Goal: Task Accomplishment & Management: Manage account settings

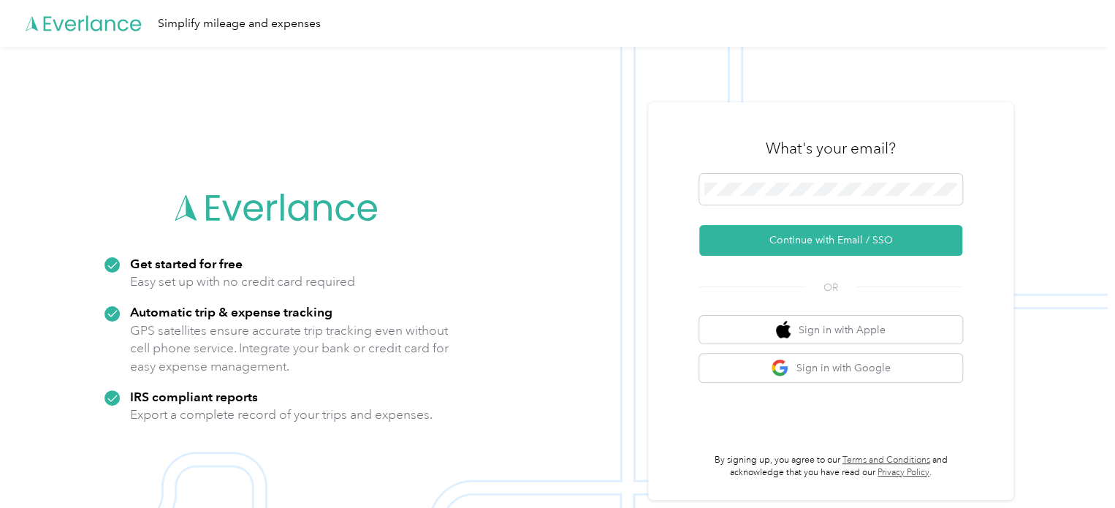
click at [780, 169] on div "What's your email?" at bounding box center [830, 148] width 263 height 51
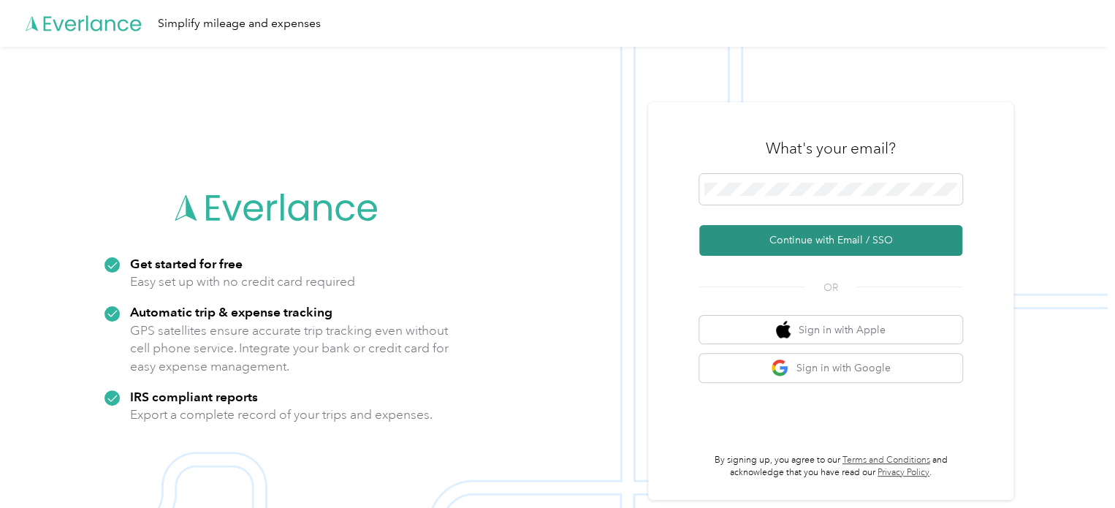
click at [791, 250] on button "Continue with Email / SSO" at bounding box center [830, 240] width 263 height 31
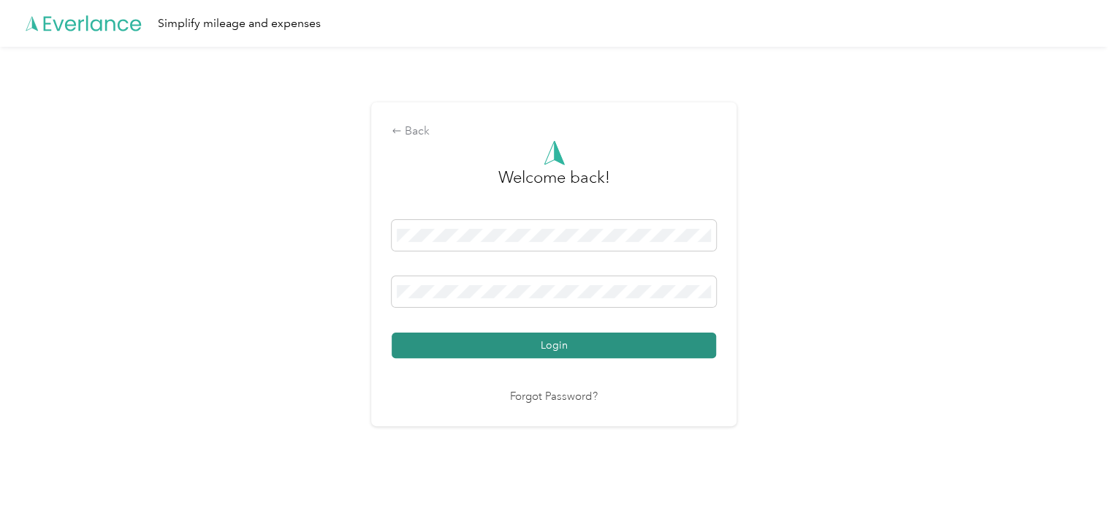
click at [471, 343] on button "Login" at bounding box center [554, 345] width 324 height 26
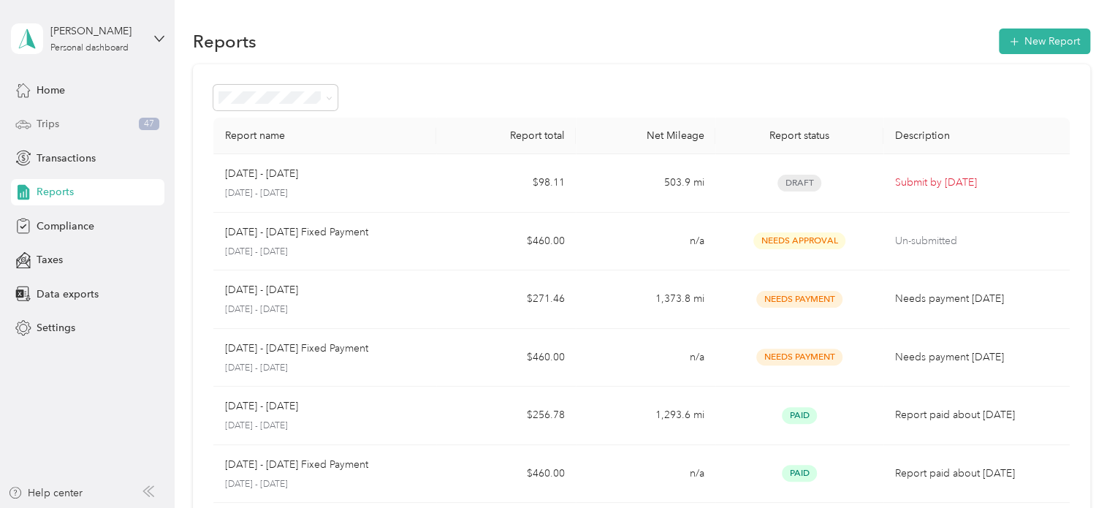
click at [58, 117] on div "Trips 47" at bounding box center [87, 124] width 153 height 26
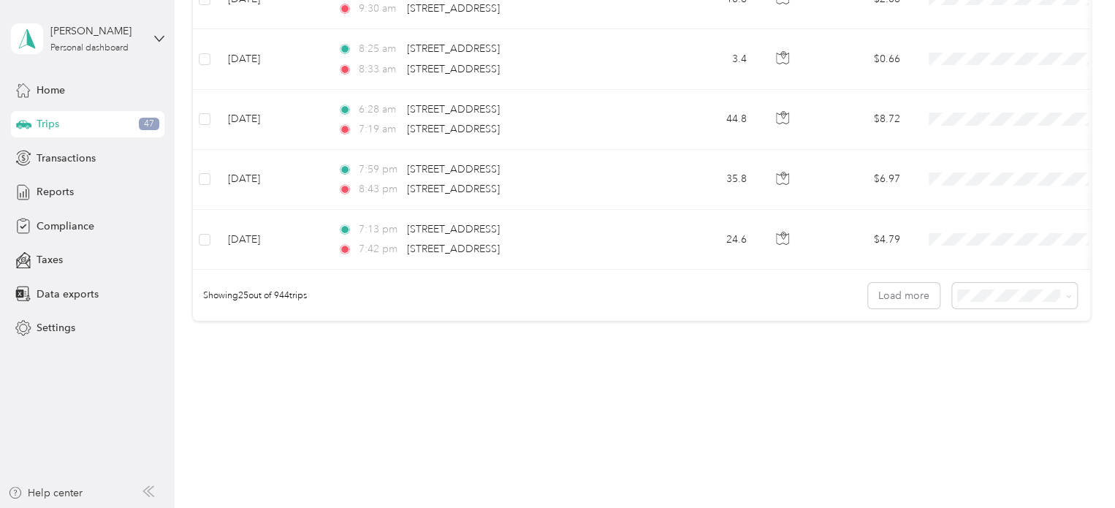
scroll to position [1499, 0]
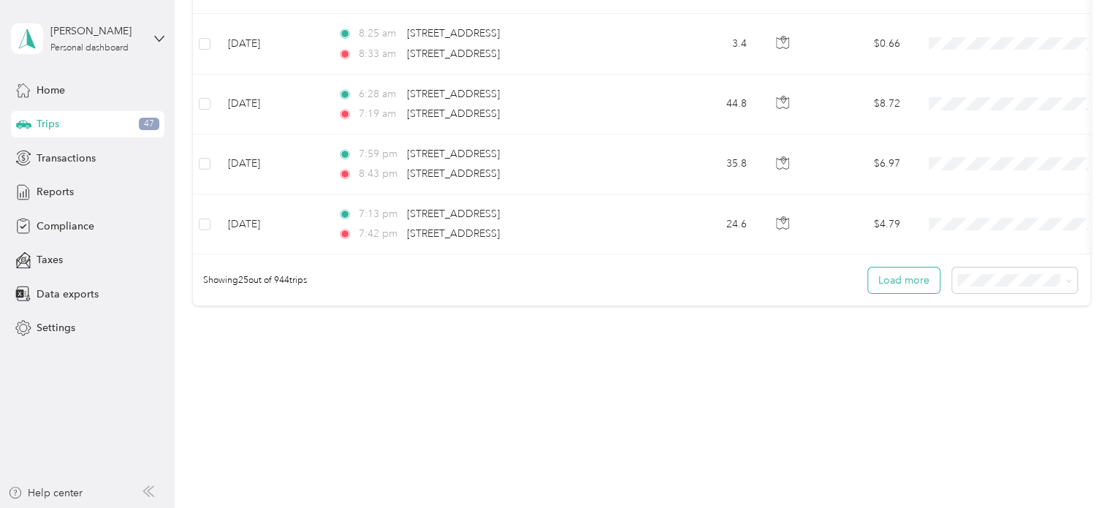
click at [918, 289] on button "Load more" at bounding box center [904, 280] width 72 height 26
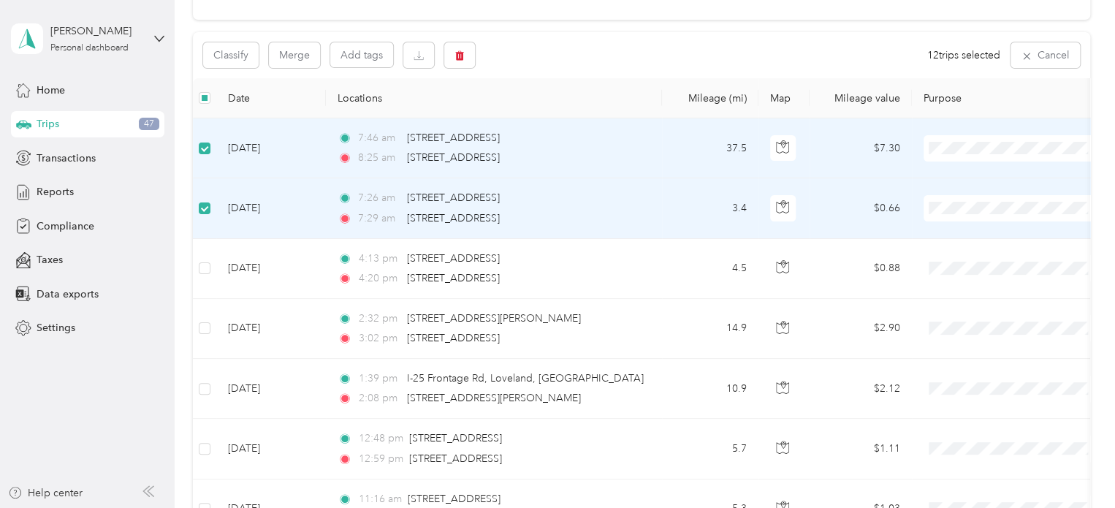
scroll to position [126, 0]
click at [250, 56] on button "Classify" at bounding box center [231, 56] width 56 height 26
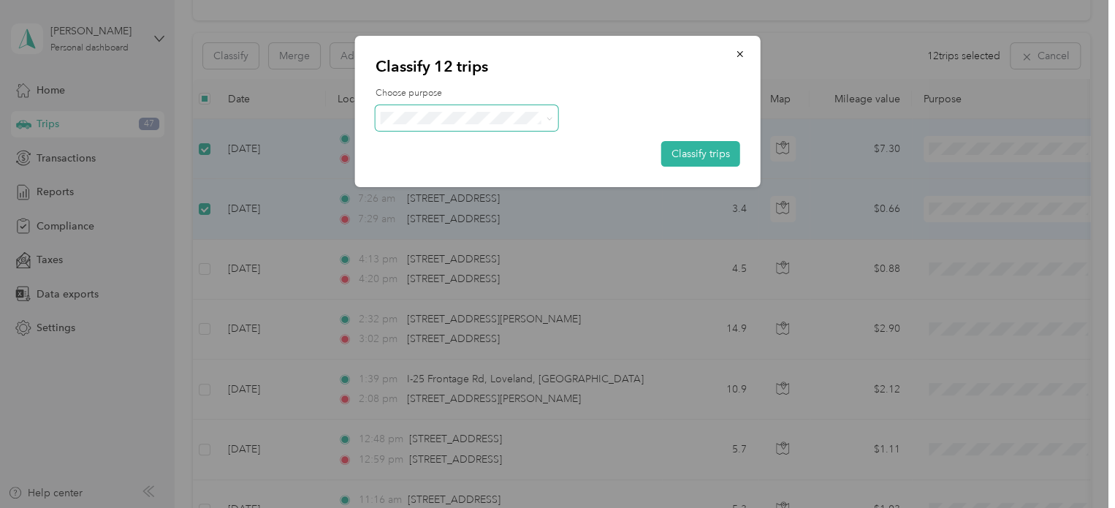
click at [491, 126] on span at bounding box center [467, 118] width 183 height 26
click at [441, 145] on span "sentriforce" at bounding box center [479, 136] width 136 height 15
click at [679, 154] on button "Classify trips" at bounding box center [700, 154] width 79 height 26
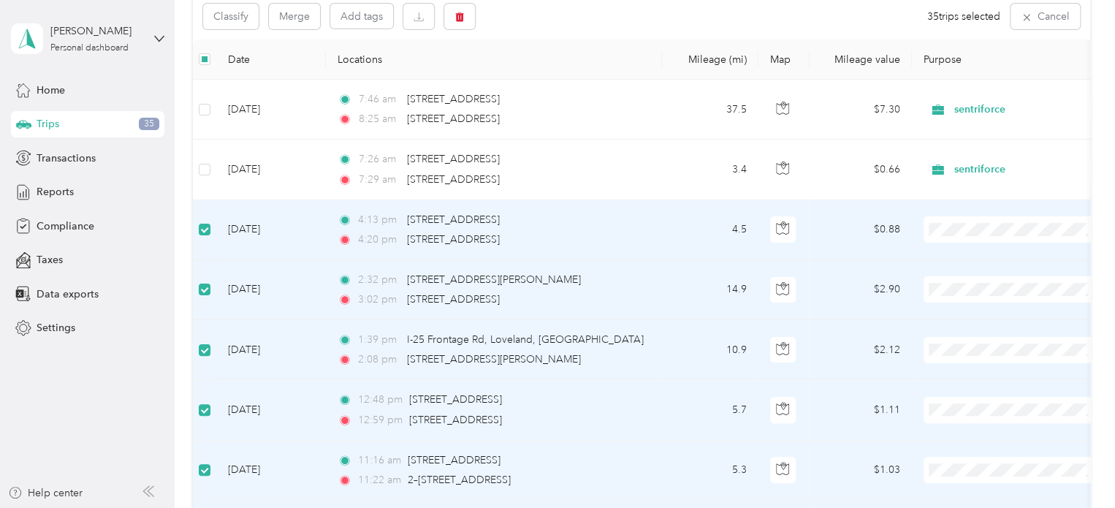
scroll to position [0, 0]
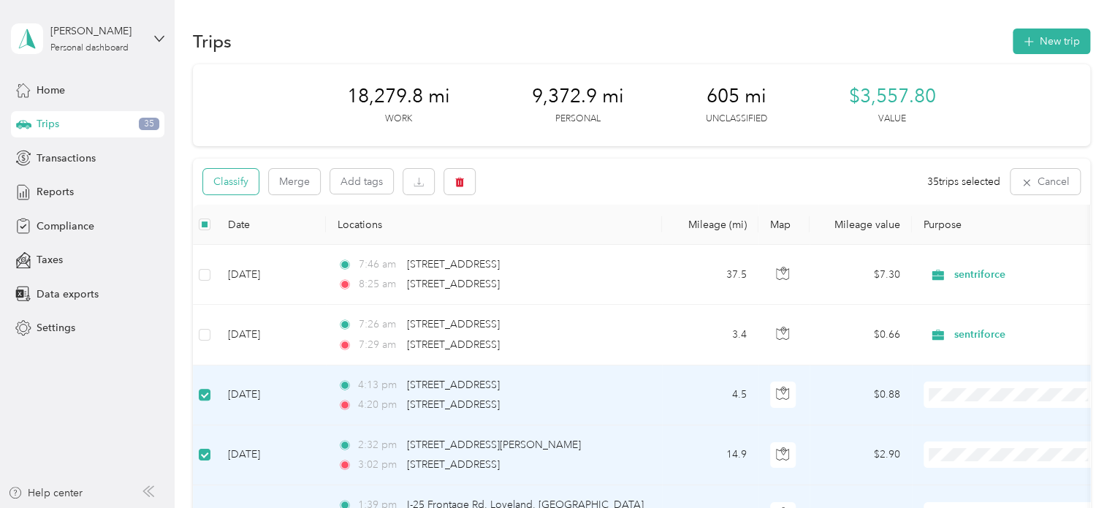
click at [256, 183] on button "Classify" at bounding box center [231, 182] width 56 height 26
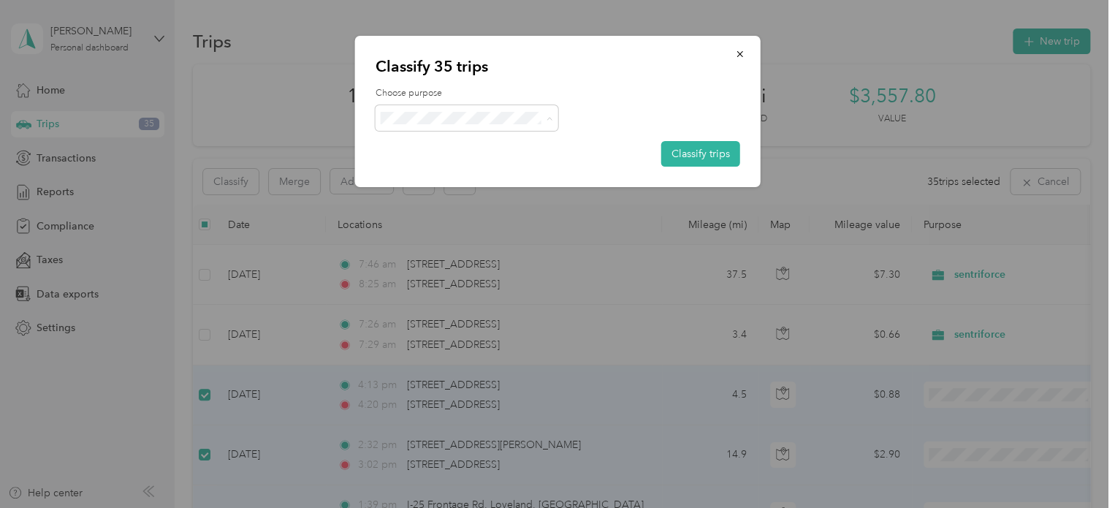
click at [454, 167] on span "Personal" at bounding box center [479, 170] width 136 height 15
click at [675, 151] on button "Classify trips" at bounding box center [700, 154] width 79 height 26
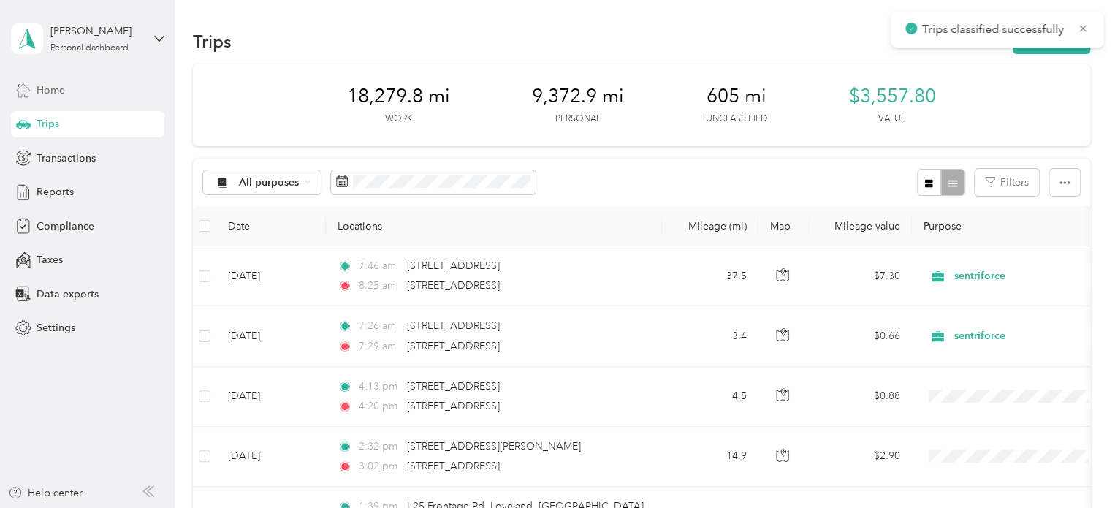
click at [53, 86] on span "Home" at bounding box center [51, 90] width 28 height 15
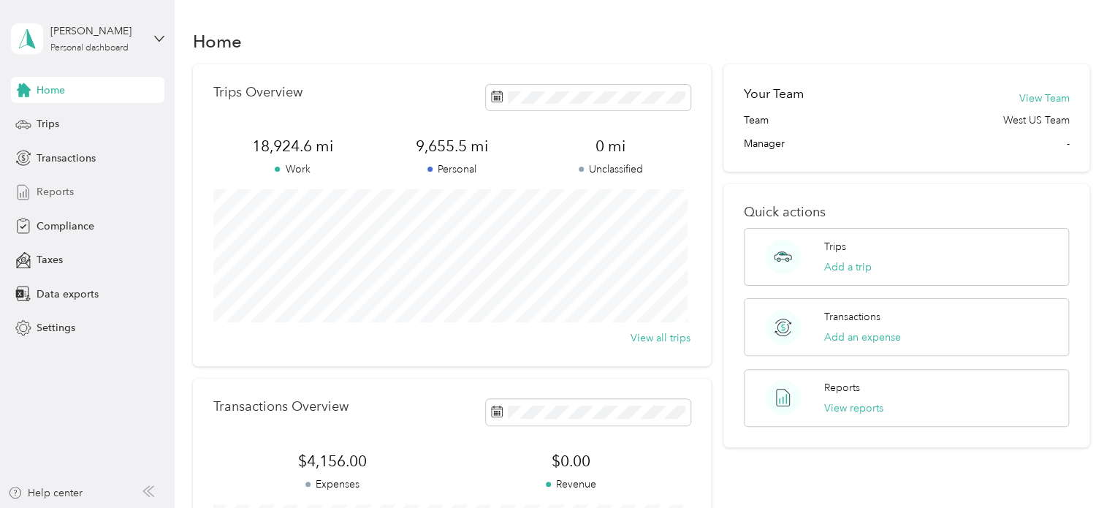
click at [68, 188] on span "Reports" at bounding box center [55, 191] width 37 height 15
